Goal: Information Seeking & Learning: Learn about a topic

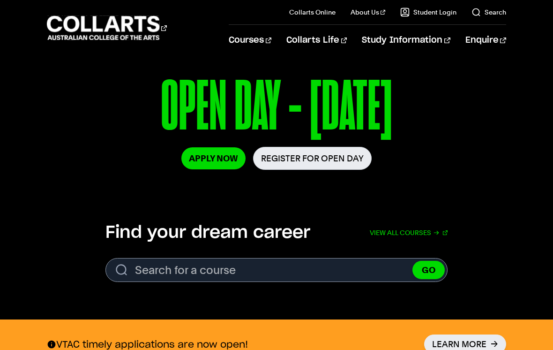
scroll to position [144, 0]
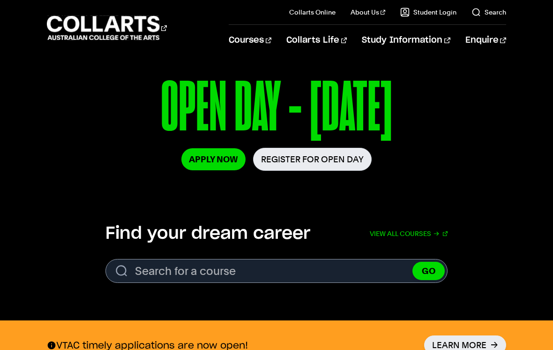
click at [365, 86] on link "Faculty" at bounding box center [382, 87] width 79 height 13
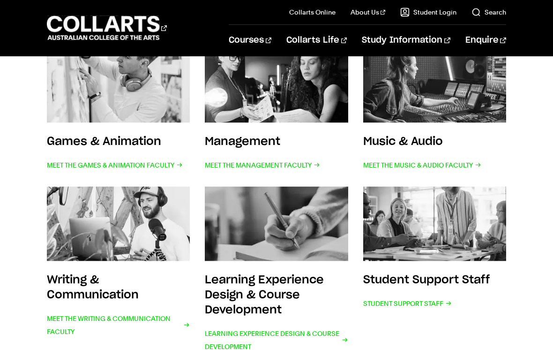
scroll to position [309, 0]
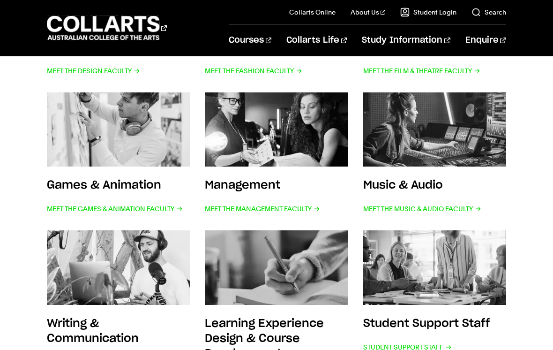
click at [121, 138] on img at bounding box center [118, 129] width 143 height 75
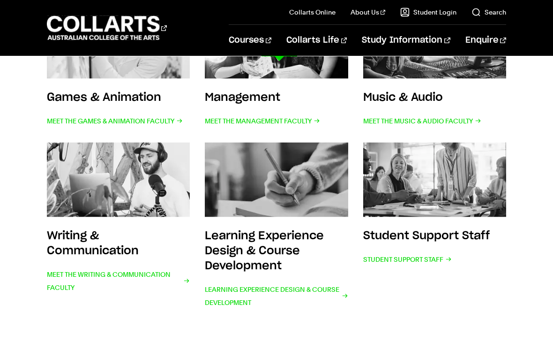
scroll to position [399, 0]
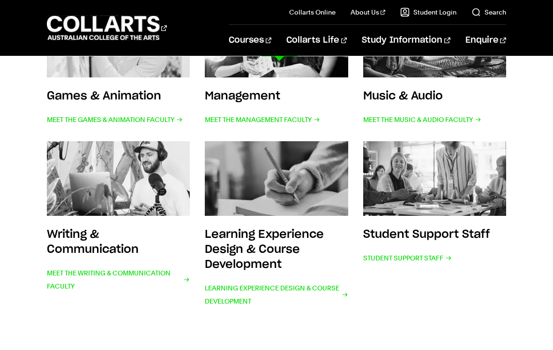
click at [423, 156] on link "2D Animation" at bounding box center [454, 156] width 104 height 11
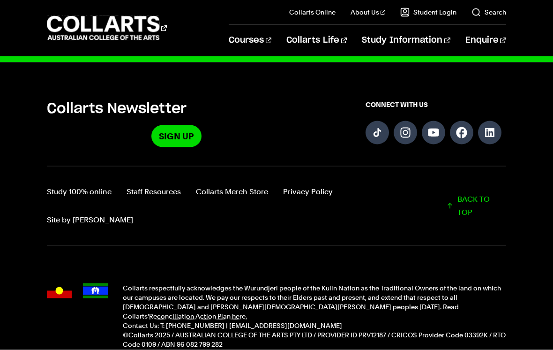
scroll to position [1050, 0]
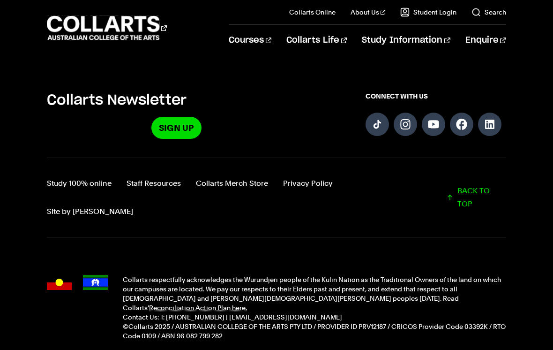
click at [133, 205] on link "Site by [PERSON_NAME]" at bounding box center [90, 211] width 86 height 13
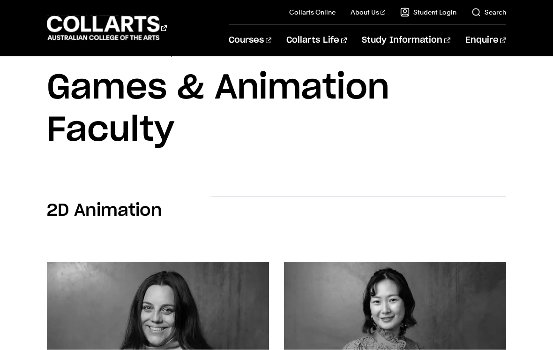
scroll to position [0, 0]
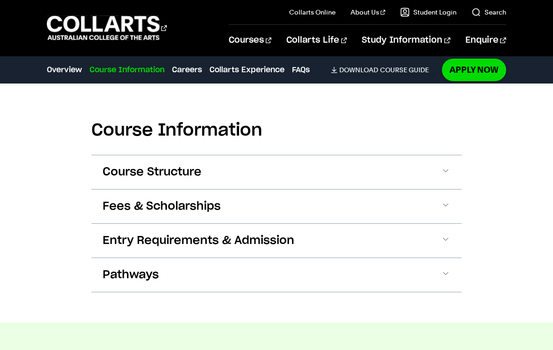
scroll to position [920, 0]
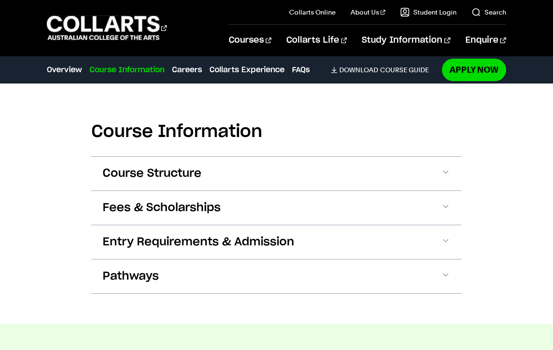
click at [445, 173] on span at bounding box center [445, 173] width 9 height 12
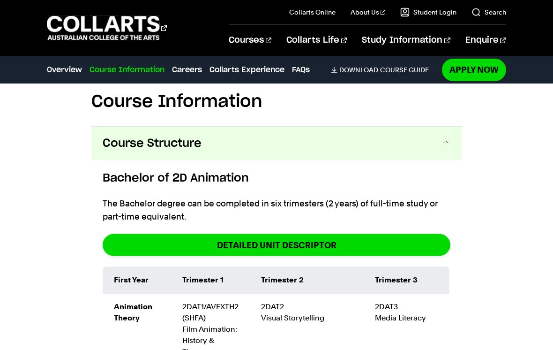
scroll to position [944, 0]
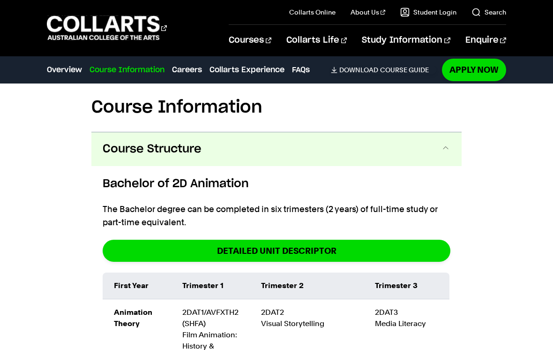
click at [438, 147] on button "Course Structure" at bounding box center [276, 149] width 370 height 34
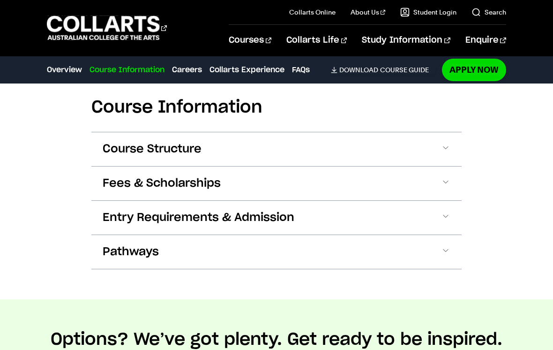
click at [439, 183] on button "Fees & Scholarships" at bounding box center [276, 183] width 370 height 34
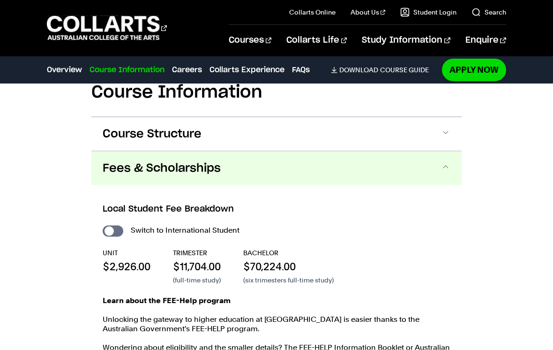
scroll to position [960, 0]
click at [440, 166] on button "Fees & Scholarships" at bounding box center [276, 168] width 370 height 34
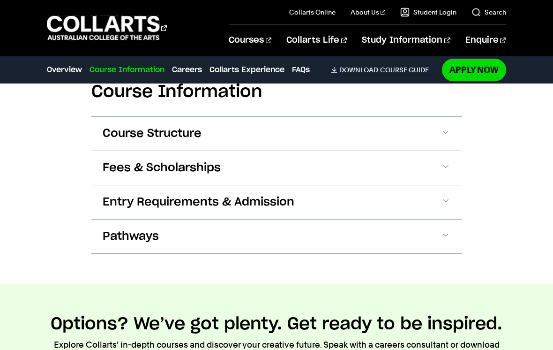
click at [438, 206] on button "Entry Requirements & Admission" at bounding box center [276, 202] width 370 height 34
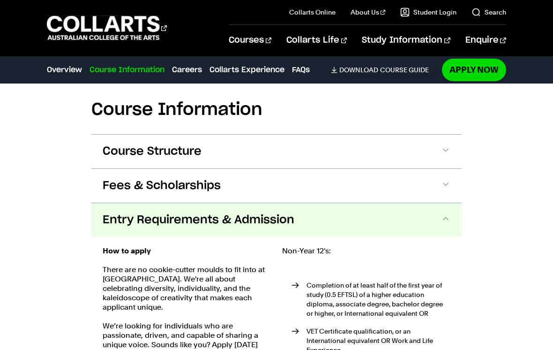
scroll to position [934, 0]
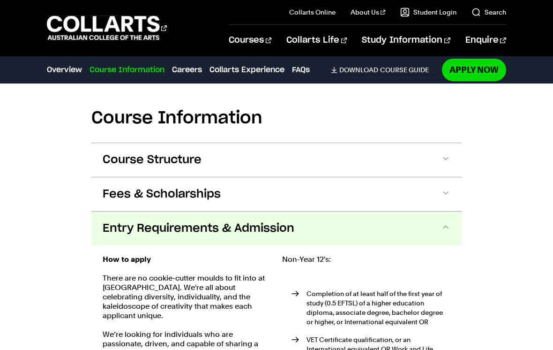
click at [439, 217] on button "Entry Requirements & Admission" at bounding box center [276, 228] width 370 height 34
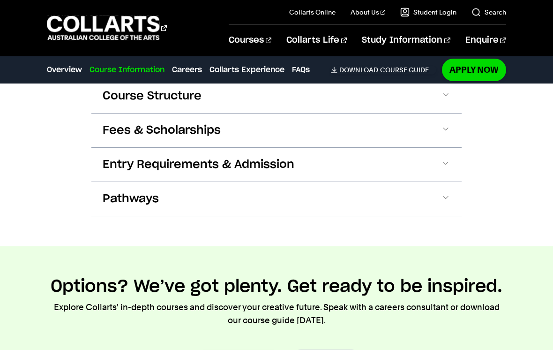
click at [440, 202] on button "Pathways" at bounding box center [276, 199] width 370 height 34
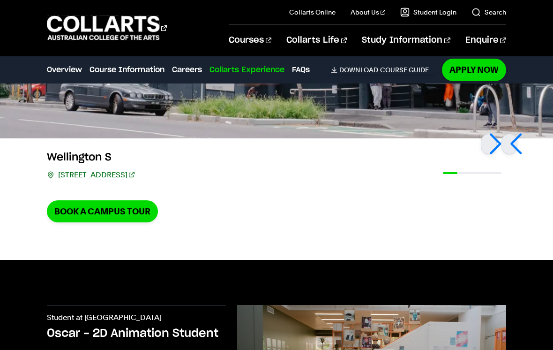
scroll to position [2289, 0]
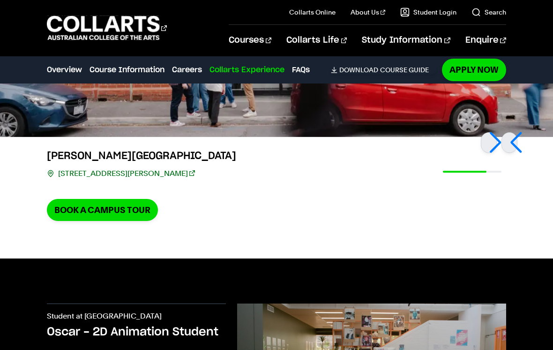
click at [103, 199] on link "Book a Campus Tour" at bounding box center [102, 210] width 111 height 22
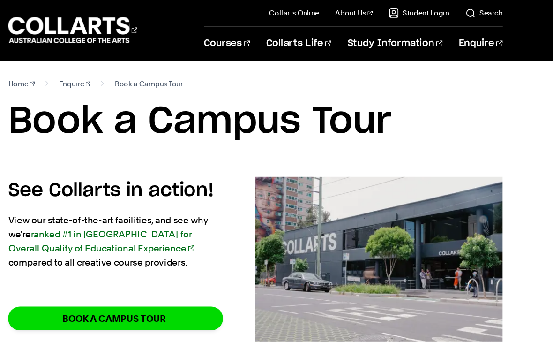
click at [449, 153] on section "Home Enquire Book a Campus Tour Book a Campus Tour" at bounding box center [276, 110] width 459 height 108
click at [47, 74] on link "Home" at bounding box center [59, 77] width 25 height 13
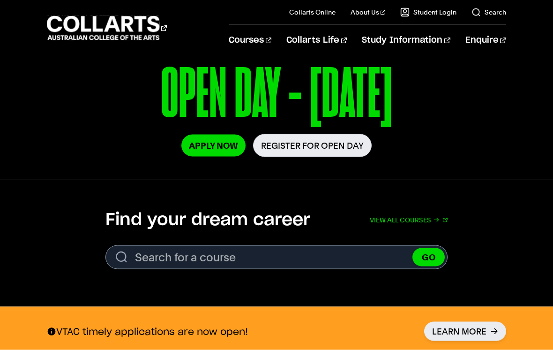
scroll to position [158, 0]
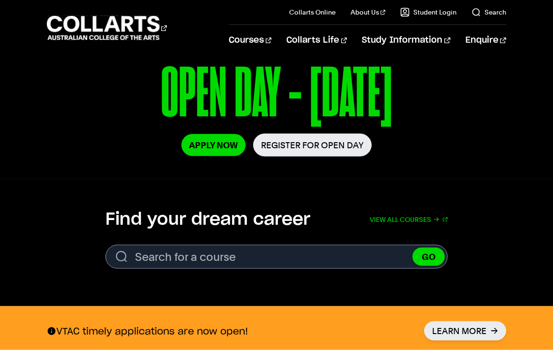
click at [416, 220] on link "View all courses" at bounding box center [409, 219] width 78 height 21
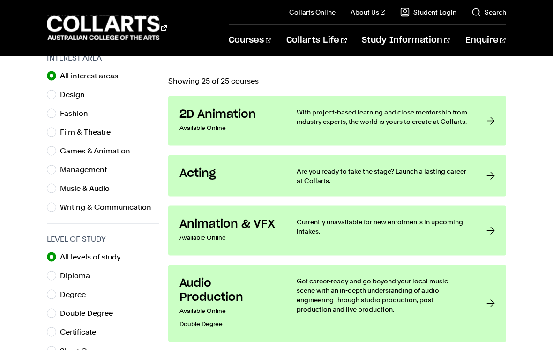
scroll to position [312, 0]
click at [490, 117] on div at bounding box center [491, 120] width 8 height 27
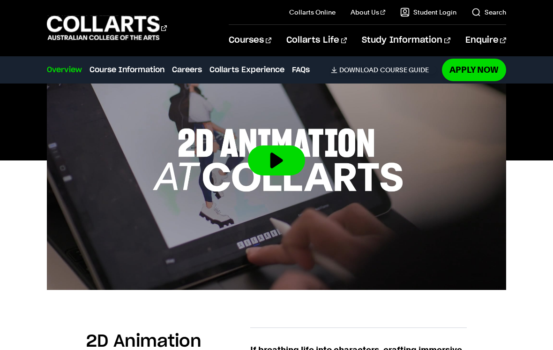
scroll to position [316, 0]
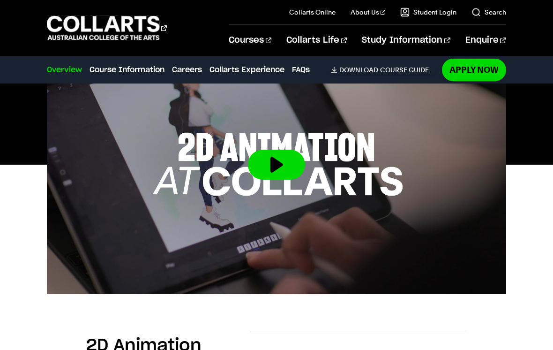
click at [278, 164] on button at bounding box center [276, 165] width 57 height 30
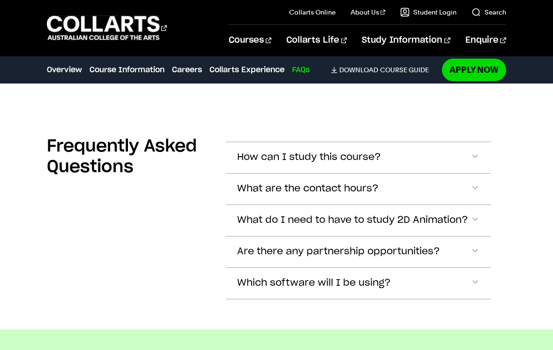
scroll to position [2741, 0]
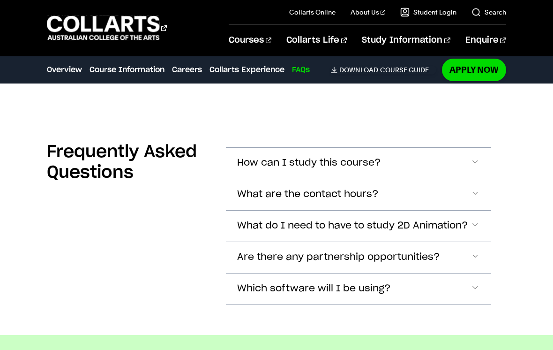
click at [471, 157] on span "Accordion Section" at bounding box center [475, 163] width 9 height 12
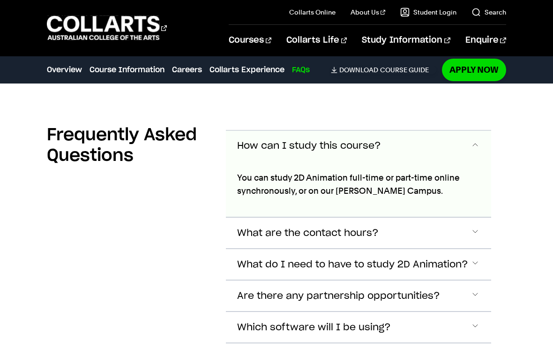
scroll to position [2758, 0]
click at [475, 140] on span "Accordion Section" at bounding box center [475, 146] width 9 height 12
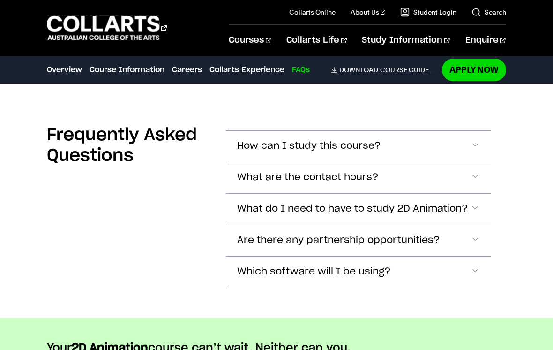
click at [475, 152] on span "Accordion Section" at bounding box center [475, 146] width 9 height 12
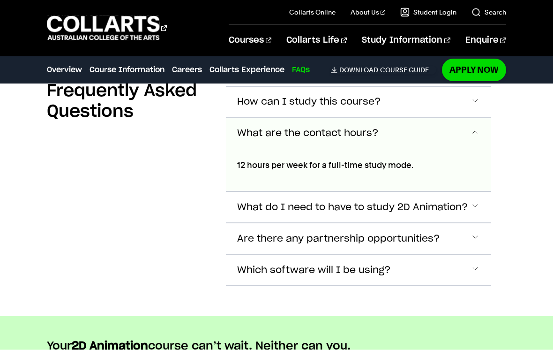
scroll to position [2788, 0]
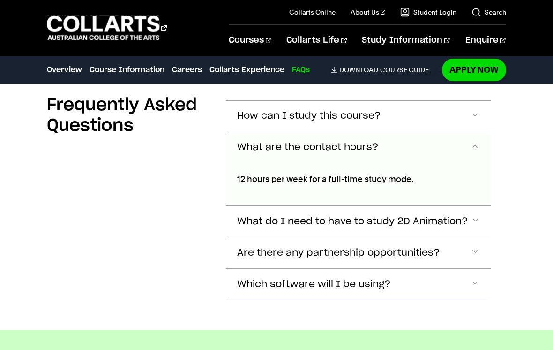
click at [476, 142] on span "Accordion Section" at bounding box center [475, 148] width 9 height 12
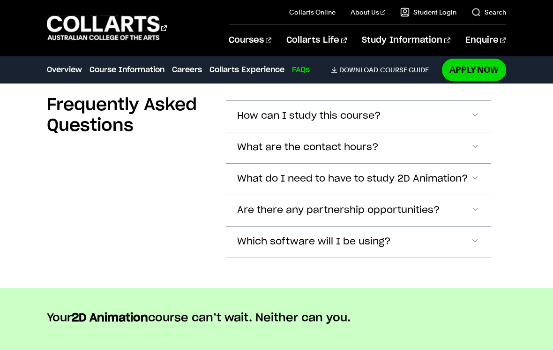
click at [474, 122] on span "Accordion Section" at bounding box center [475, 116] width 9 height 12
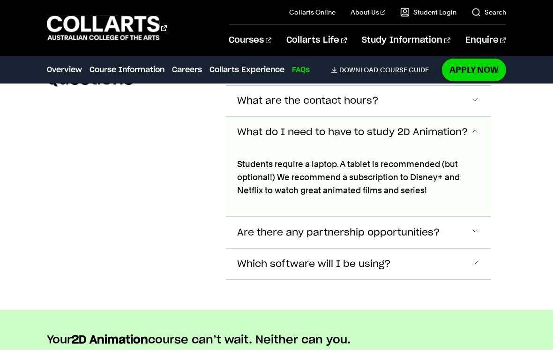
scroll to position [2845, 0]
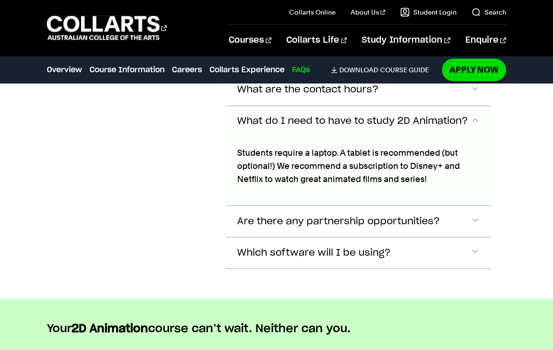
click at [478, 115] on span "Accordion Section" at bounding box center [475, 121] width 9 height 12
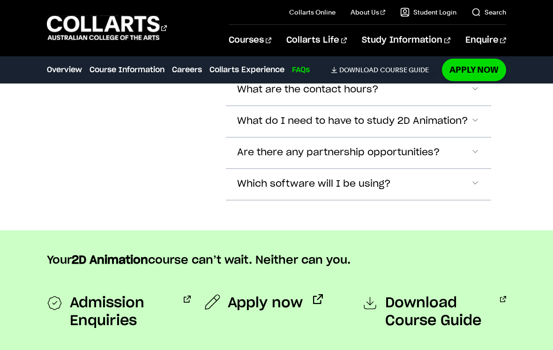
click at [474, 65] on span "Accordion Section" at bounding box center [475, 59] width 9 height 12
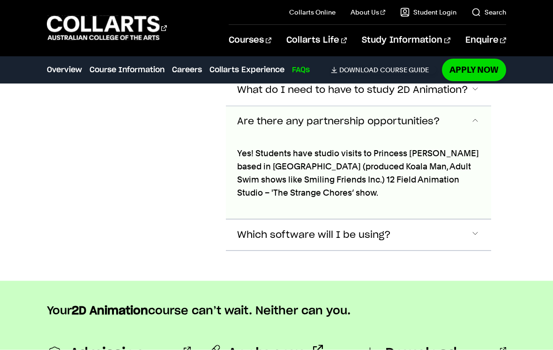
scroll to position [2877, 0]
click at [476, 115] on span "Accordion Section" at bounding box center [475, 121] width 9 height 12
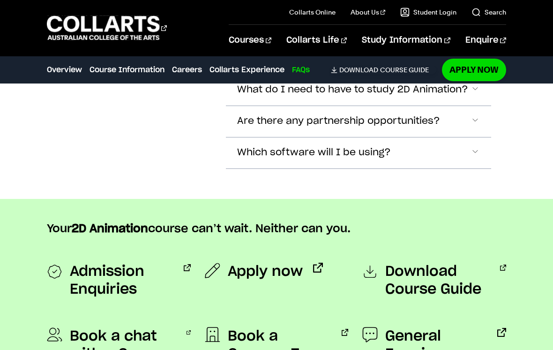
click at [478, 33] on span "Accordion Section" at bounding box center [475, 27] width 9 height 12
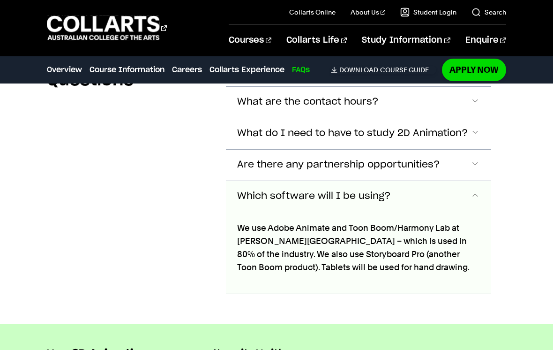
scroll to position [2840, 0]
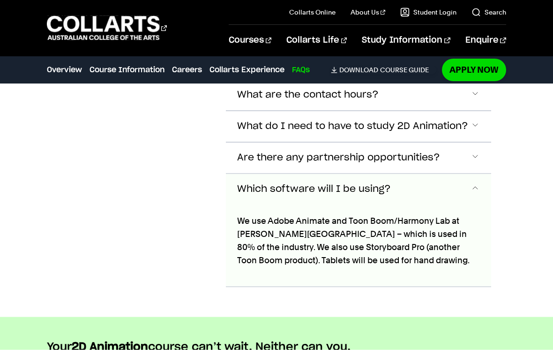
click at [473, 183] on span "Accordion Section" at bounding box center [475, 189] width 9 height 12
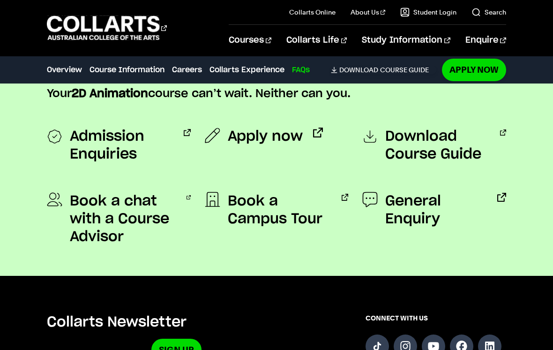
scroll to position [3009, 0]
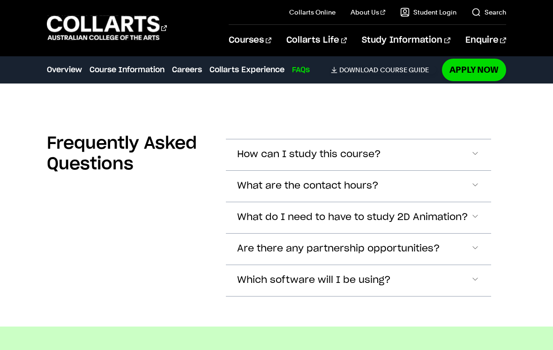
click at [423, 170] on button "Are there any partnership opportunities?" at bounding box center [358, 154] width 265 height 31
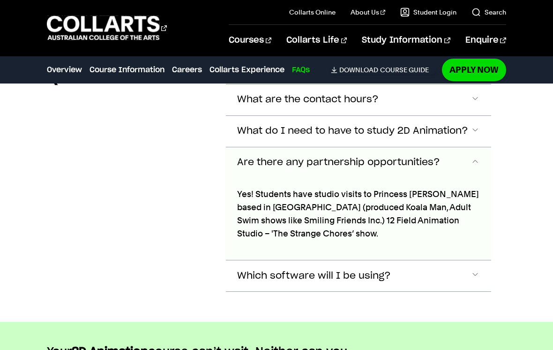
scroll to position [2835, 0]
click at [473, 157] on span "Accordion Section" at bounding box center [475, 163] width 9 height 12
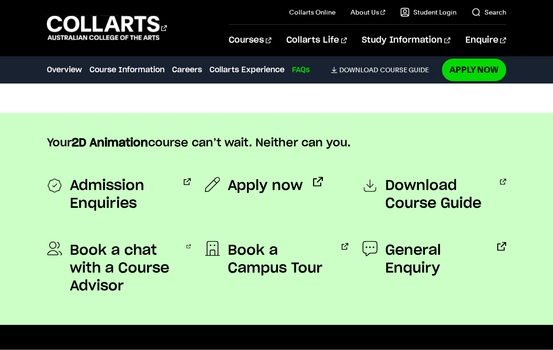
scroll to position [2969, 0]
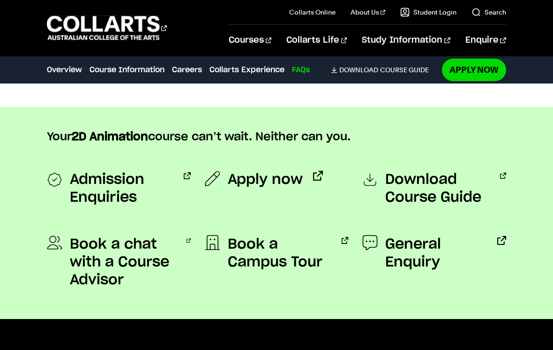
click at [445, 171] on span "Download Course Guide" at bounding box center [437, 189] width 105 height 36
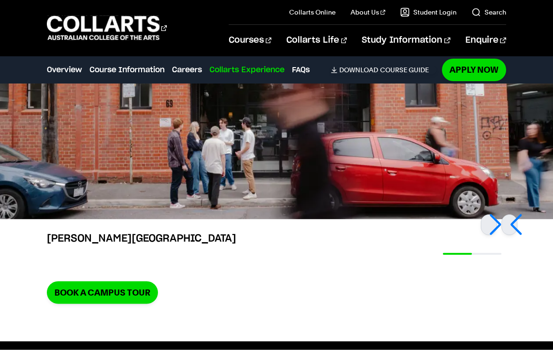
scroll to position [1914, 0]
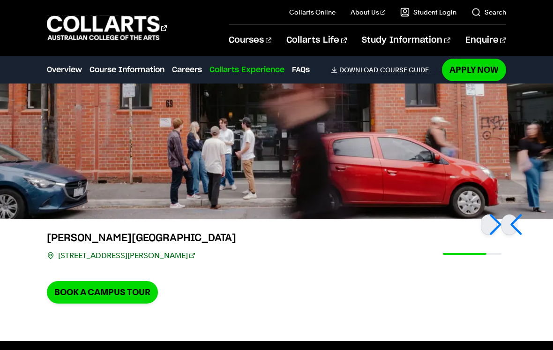
click at [114, 281] on link "Book a Campus Tour" at bounding box center [102, 292] width 111 height 22
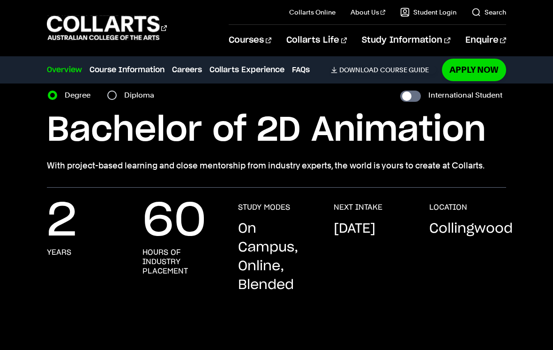
scroll to position [0, 0]
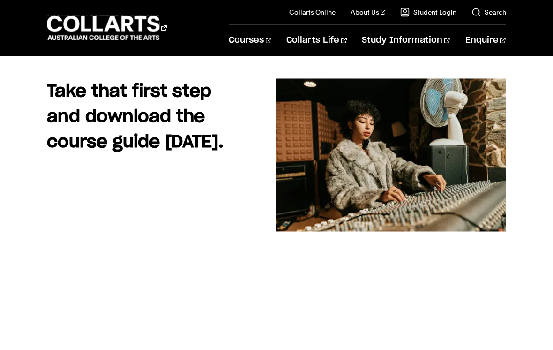
scroll to position [55, 0]
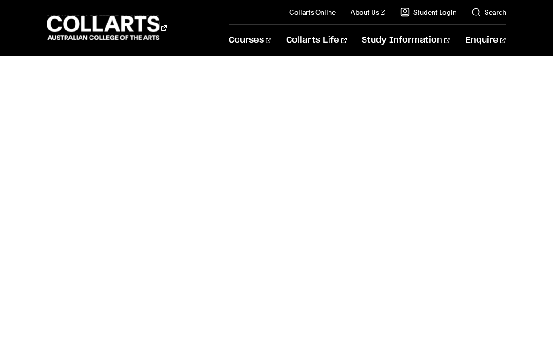
scroll to position [567, 0]
click at [468, 136] on div "Schedule" at bounding box center [276, 107] width 469 height 555
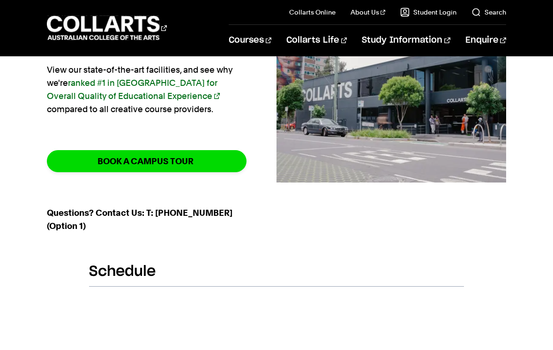
scroll to position [0, 0]
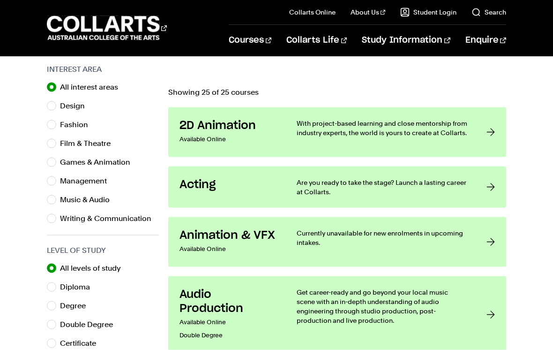
scroll to position [296, 0]
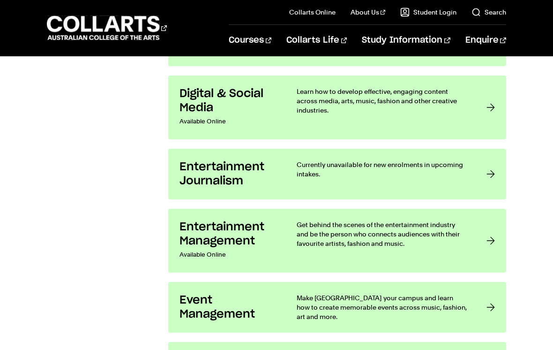
scroll to position [740, 0]
